Goal: Find specific page/section: Find specific page/section

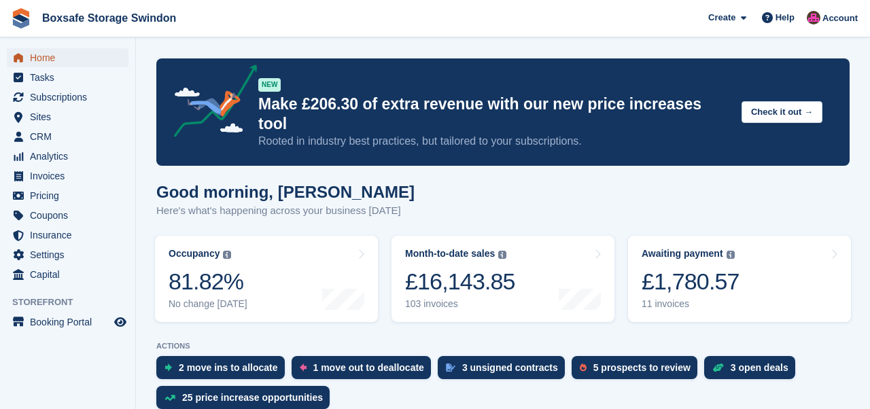
click at [46, 56] on span "Home" at bounding box center [71, 57] width 82 height 19
click at [652, 268] on div "£1,780.57" at bounding box center [690, 282] width 98 height 28
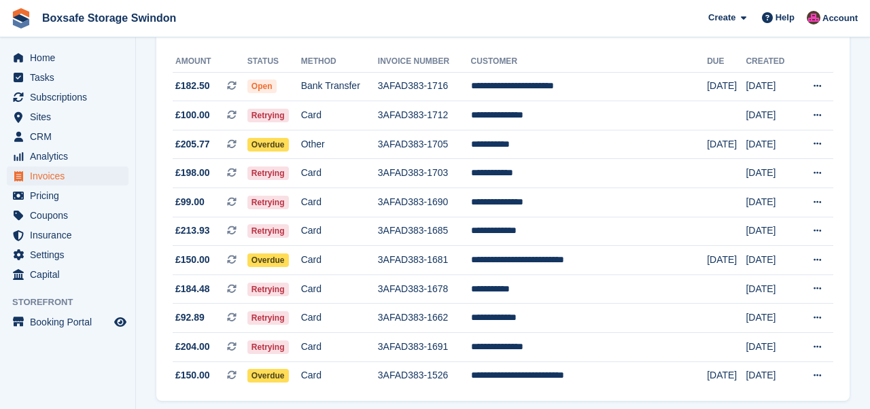
scroll to position [158, 0]
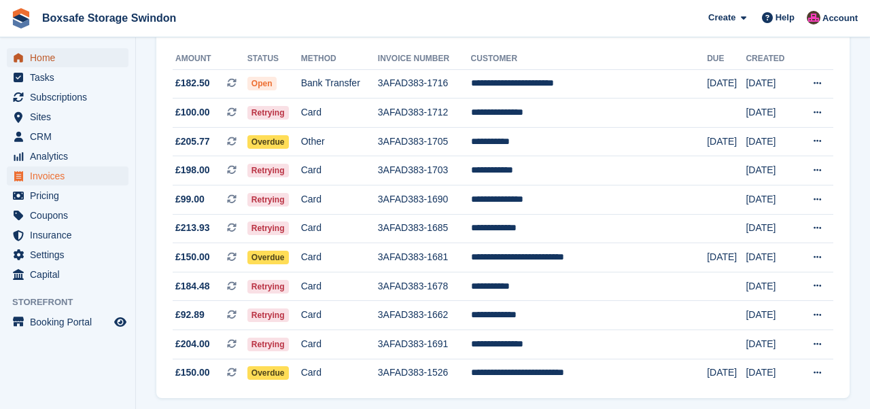
click at [36, 55] on span "Home" at bounding box center [71, 57] width 82 height 19
